Goal: Transaction & Acquisition: Purchase product/service

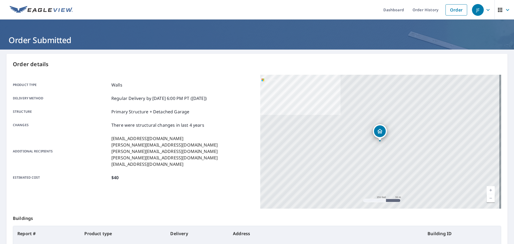
scroll to position [71, 0]
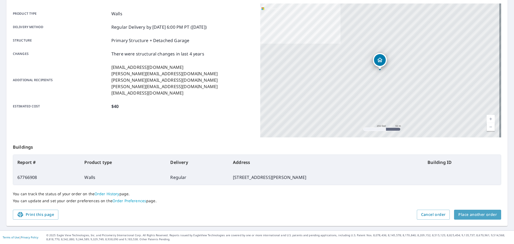
click at [474, 211] on span "Place another order" at bounding box center [477, 214] width 39 height 7
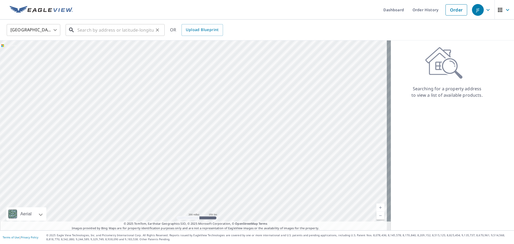
click at [118, 30] on input "text" at bounding box center [115, 29] width 76 height 15
paste input "[STREET_ADDRESS]"
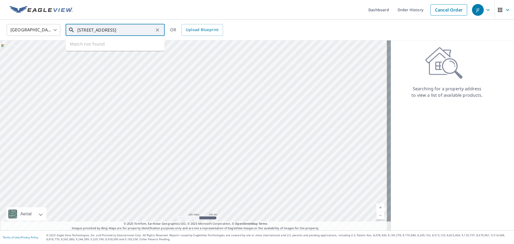
scroll to position [0, 8]
click at [99, 51] on p "[GEOGRAPHIC_DATA]" at bounding box center [118, 51] width 84 height 5
type input "[STREET_ADDRESS]"
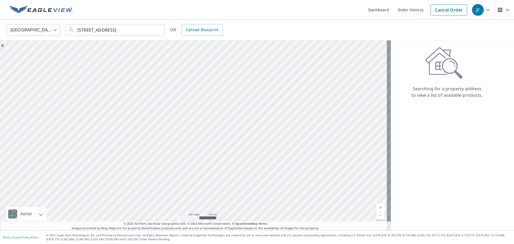
scroll to position [0, 0]
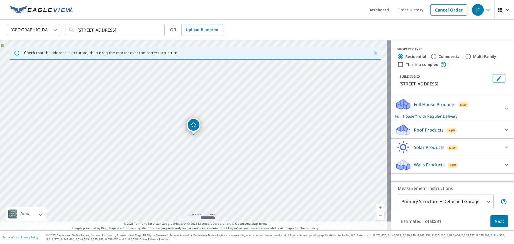
click at [414, 165] on p "Walls Products" at bounding box center [429, 164] width 31 height 6
click at [415, 103] on p "Full House Products" at bounding box center [434, 104] width 41 height 6
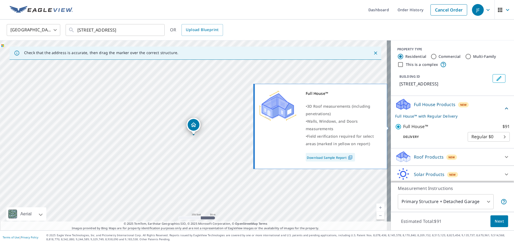
click at [396, 125] on input "Full House™ $91" at bounding box center [399, 126] width 8 height 6
checkbox input "false"
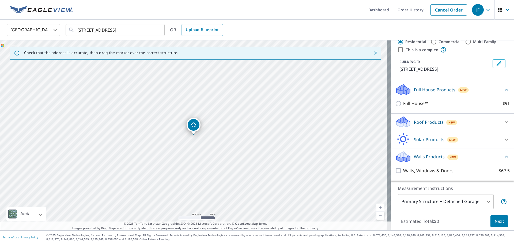
scroll to position [28, 0]
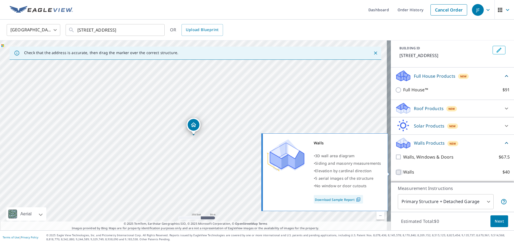
click at [395, 170] on input "Walls $40" at bounding box center [399, 172] width 8 height 6
checkbox input "true"
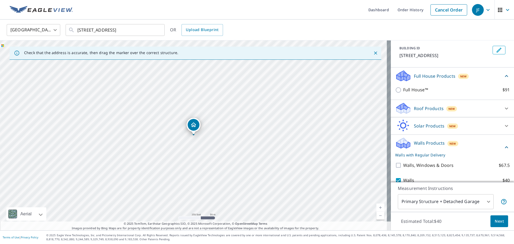
click at [495, 219] on span "Next" at bounding box center [498, 221] width 9 height 7
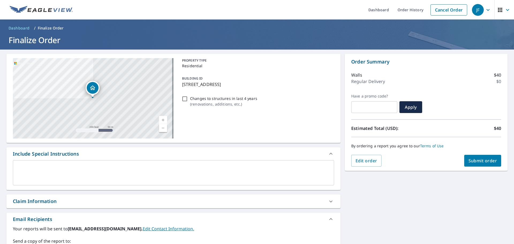
click at [182, 97] on input "Changes to structures in last 4 years ( renovations, additions, etc. )" at bounding box center [184, 99] width 6 height 6
checkbox input "true"
click at [480, 161] on span "Submit order" at bounding box center [482, 161] width 29 height 6
checkbox input "true"
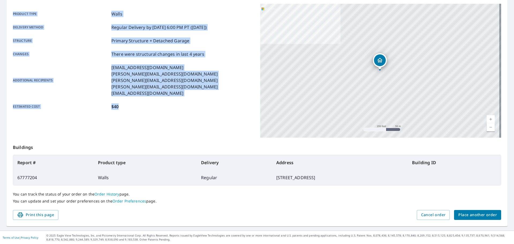
scroll to position [71, 0]
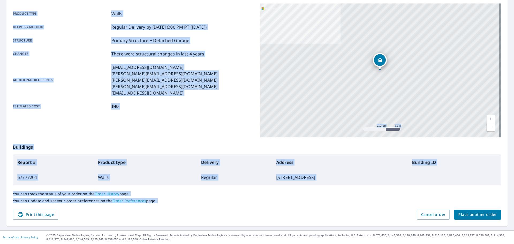
drag, startPoint x: 3, startPoint y: 40, endPoint x: 346, endPoint y: 211, distance: 383.4
click at [346, 211] on div "Dashboard Order History Order JF Order Submitted Order details Product type Wal…" at bounding box center [257, 122] width 514 height 244
copy div "Order Submitted Order details Product type Walls Delivery method Regular Delive…"
